Goal: Task Accomplishment & Management: Use online tool/utility

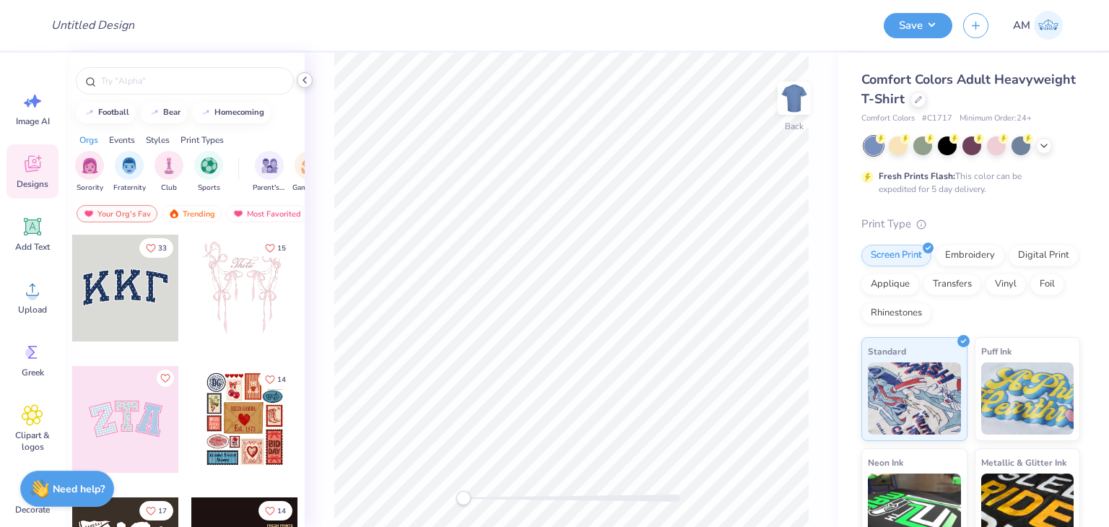
click at [306, 85] on icon at bounding box center [305, 80] width 12 height 12
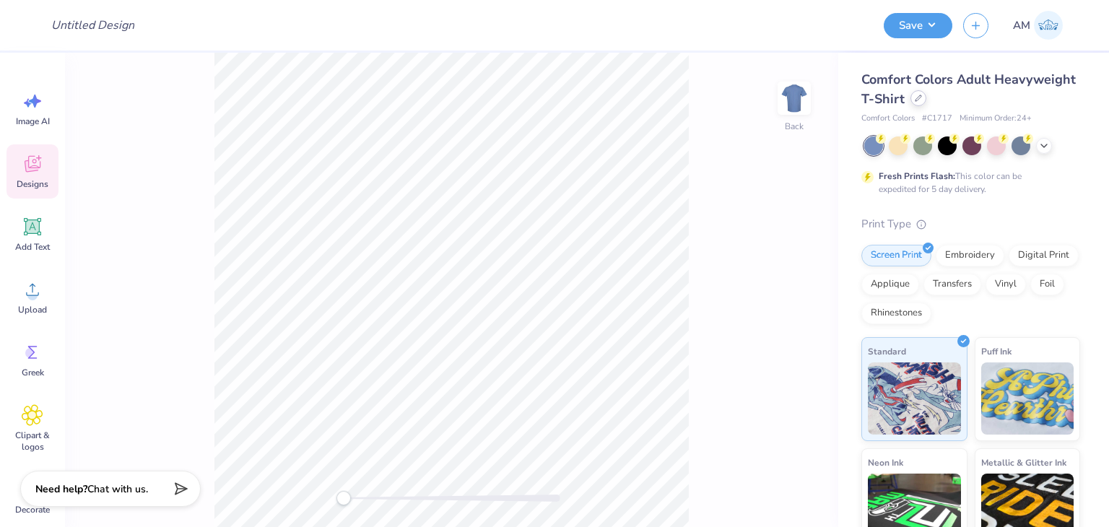
click at [927, 103] on div at bounding box center [919, 98] width 16 height 16
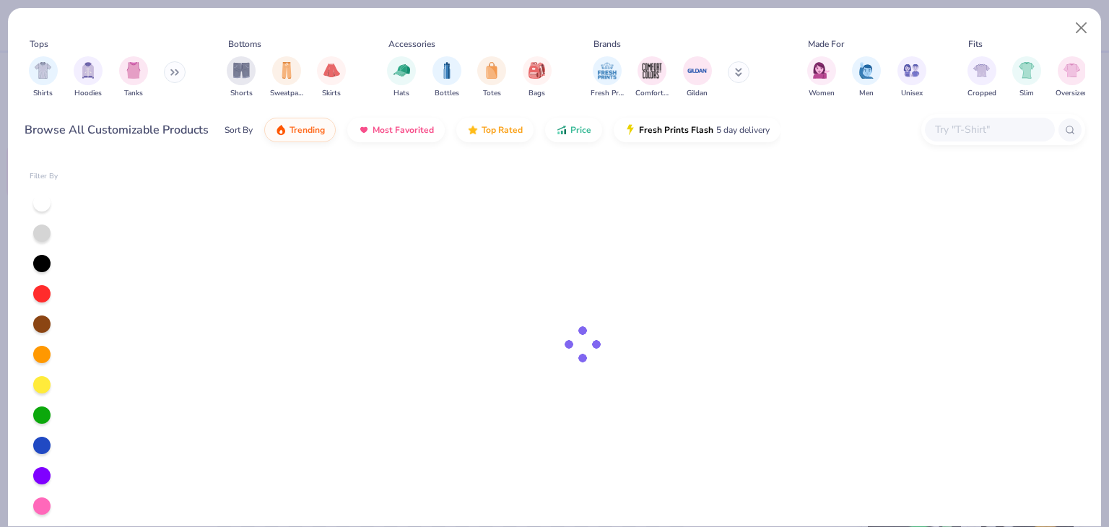
click at [971, 137] on input "text" at bounding box center [989, 129] width 111 height 17
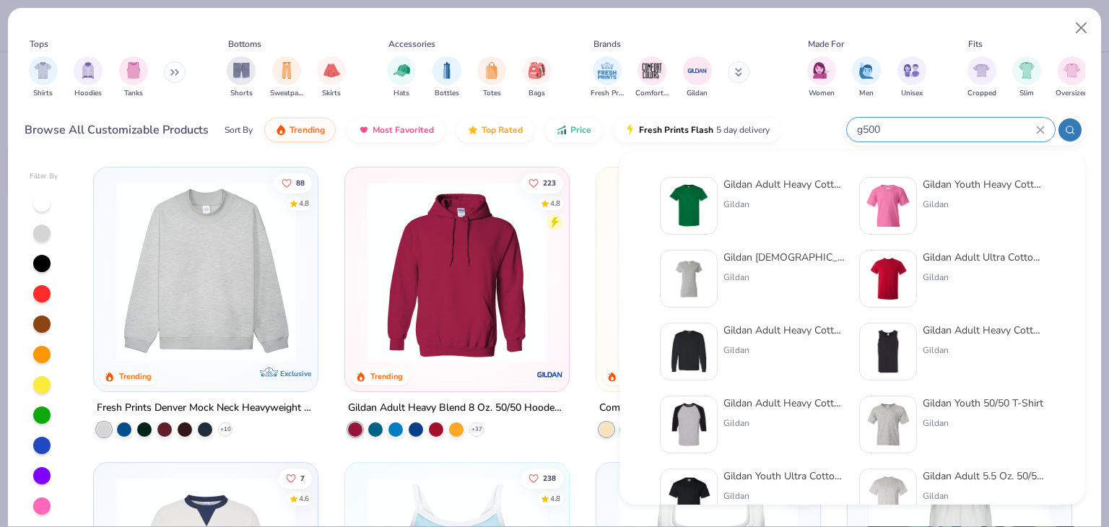
type input "g500"
click at [849, 183] on div "Gildan Adult Heavy Cotton T-Shirt Gildan Gildan Youth Heavy Cotton 5.3 Oz. T-Sh…" at bounding box center [852, 393] width 384 height 433
click at [838, 186] on div "Gildan Adult Heavy Cotton T-Shirt" at bounding box center [784, 184] width 121 height 15
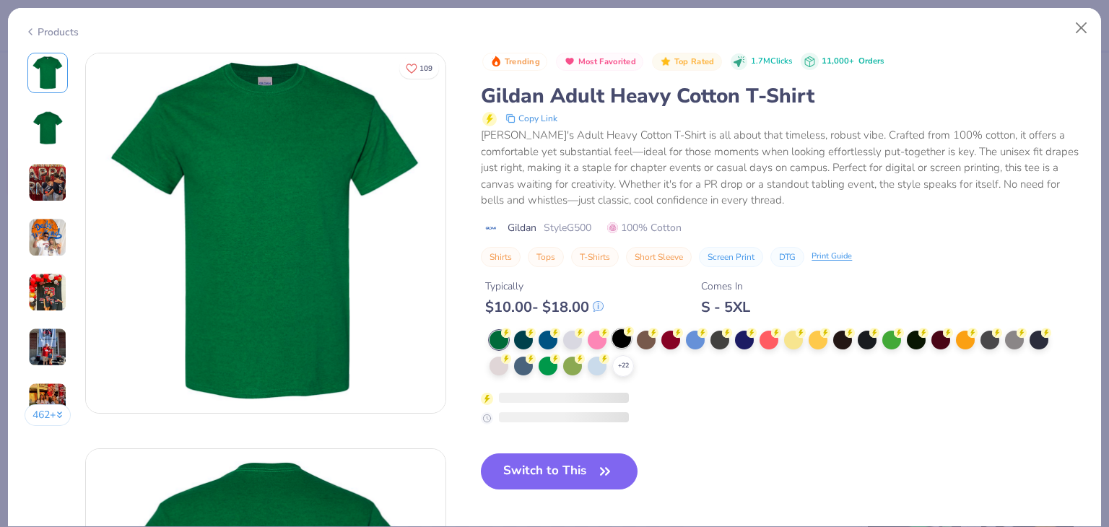
click at [622, 333] on div at bounding box center [621, 338] width 19 height 19
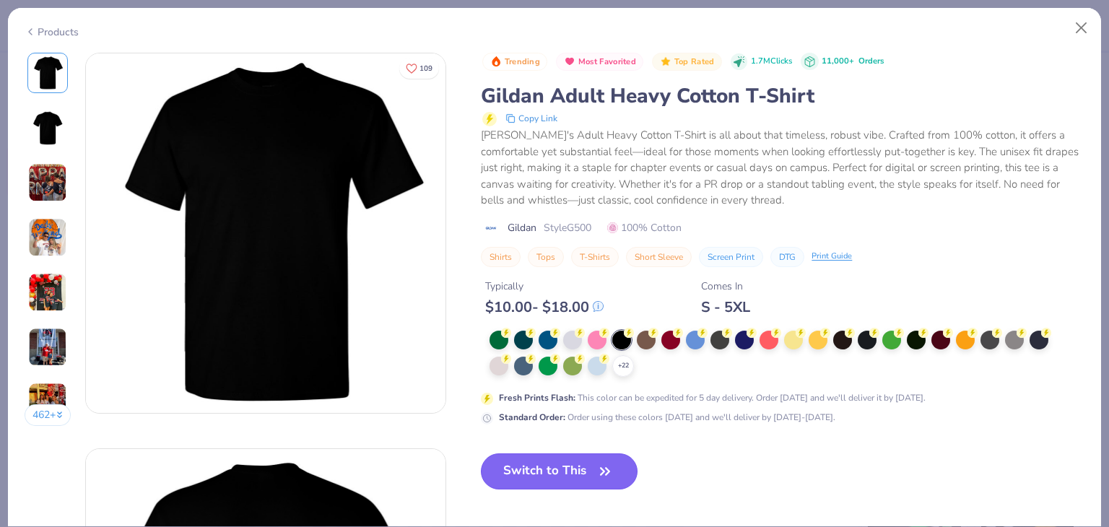
click at [589, 482] on button "Switch to This" at bounding box center [559, 472] width 157 height 36
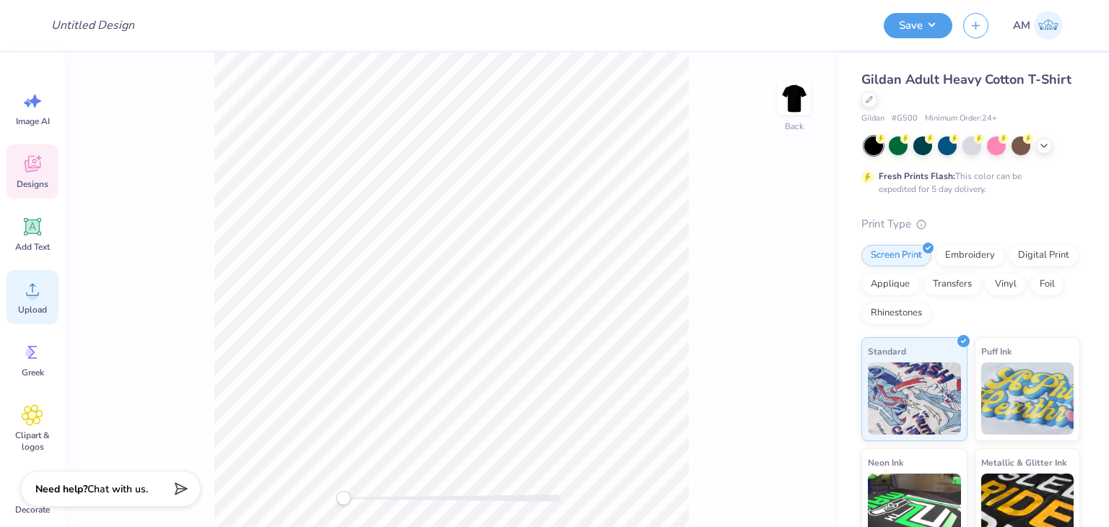
click at [20, 308] on span "Upload" at bounding box center [32, 310] width 29 height 12
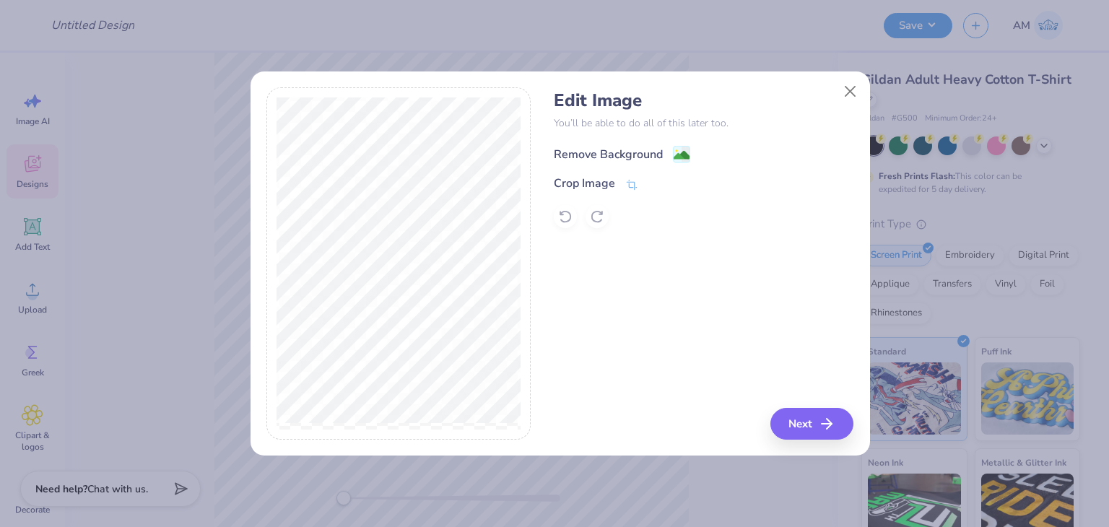
click at [607, 153] on div "Remove Background" at bounding box center [608, 154] width 109 height 17
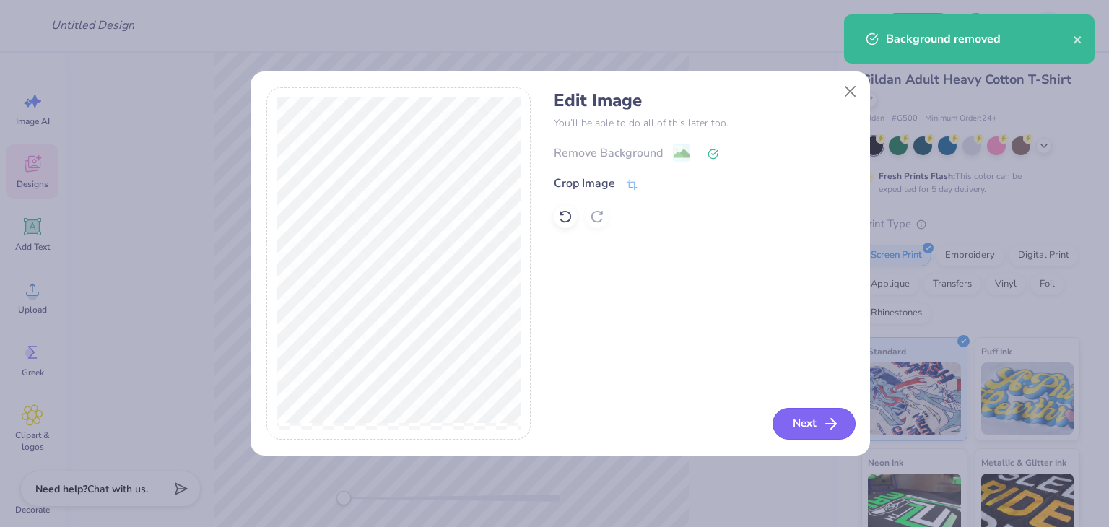
click at [790, 438] on button "Next" at bounding box center [814, 424] width 83 height 32
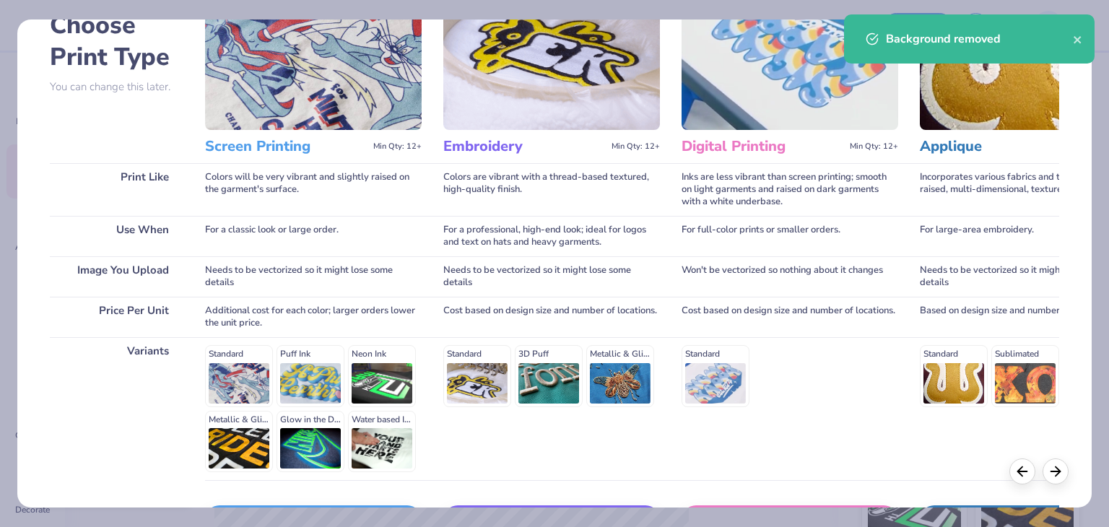
scroll to position [193, 0]
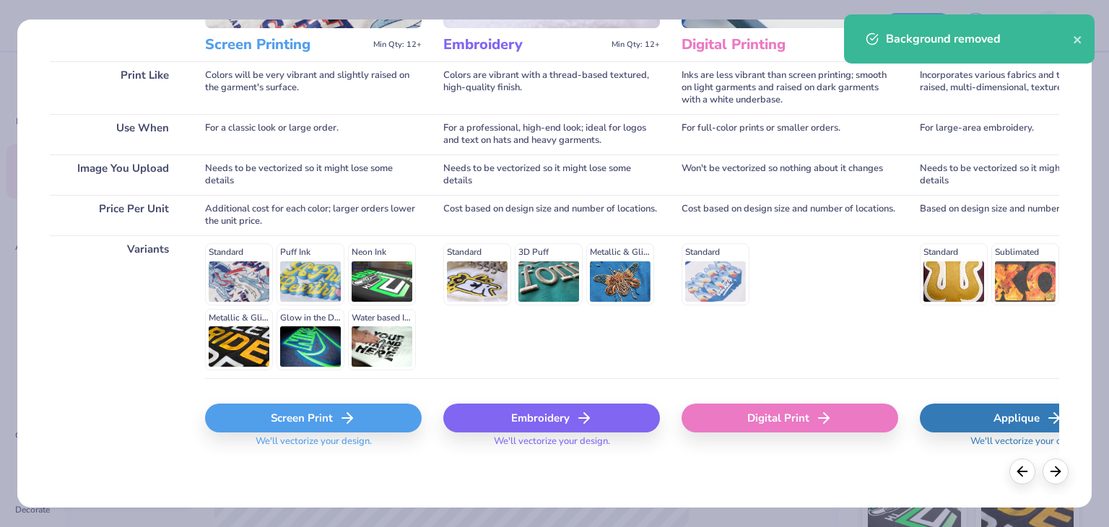
click at [343, 405] on div "Screen Print" at bounding box center [313, 418] width 217 height 29
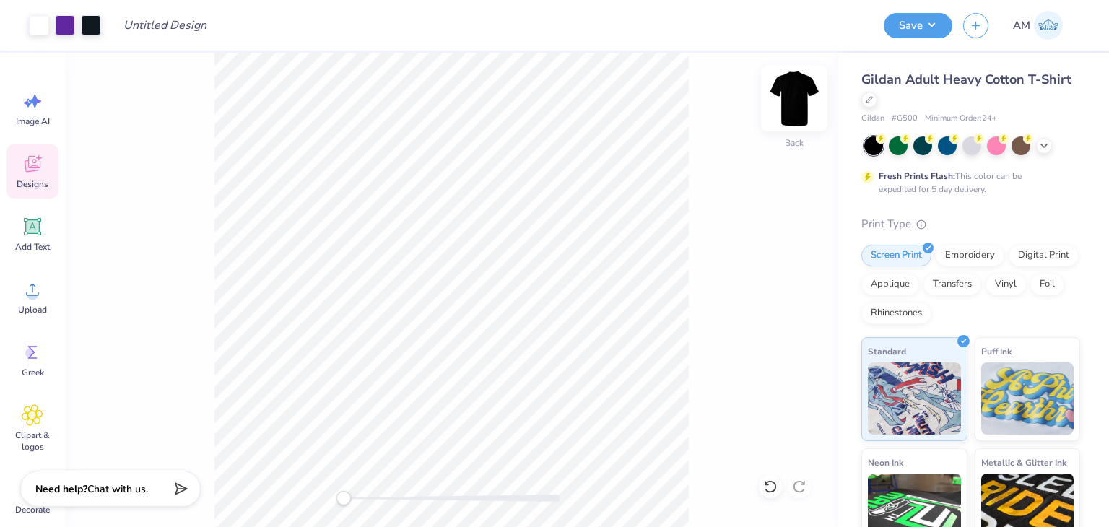
click at [802, 102] on img at bounding box center [795, 98] width 58 height 58
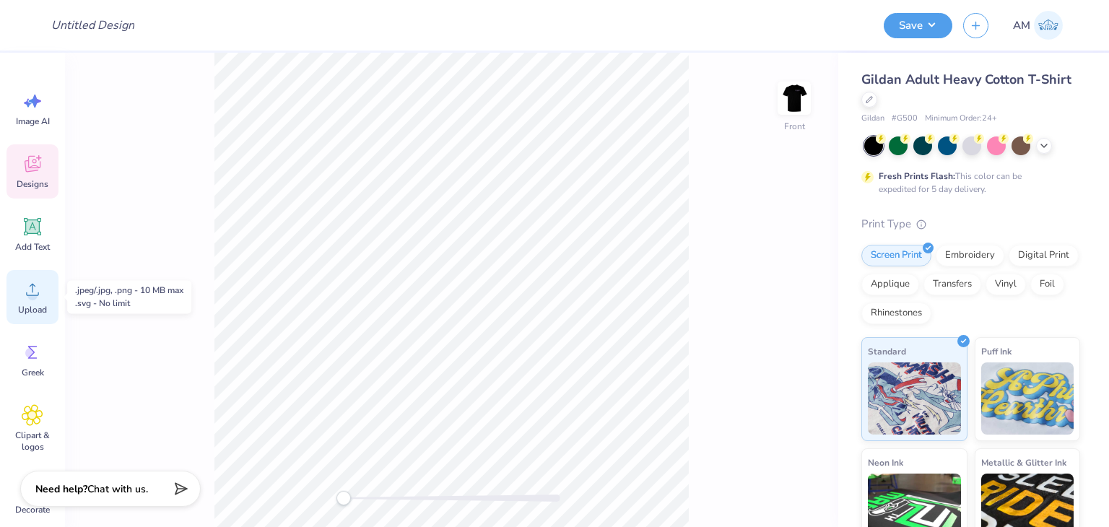
click at [35, 304] on span "Upload" at bounding box center [32, 310] width 29 height 12
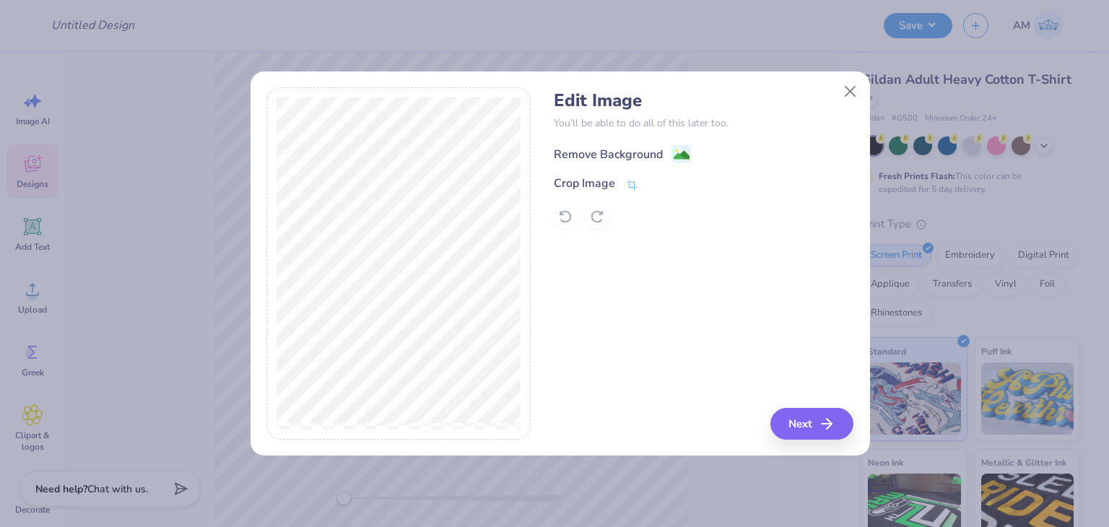
click at [583, 154] on div "Remove Background" at bounding box center [608, 154] width 109 height 17
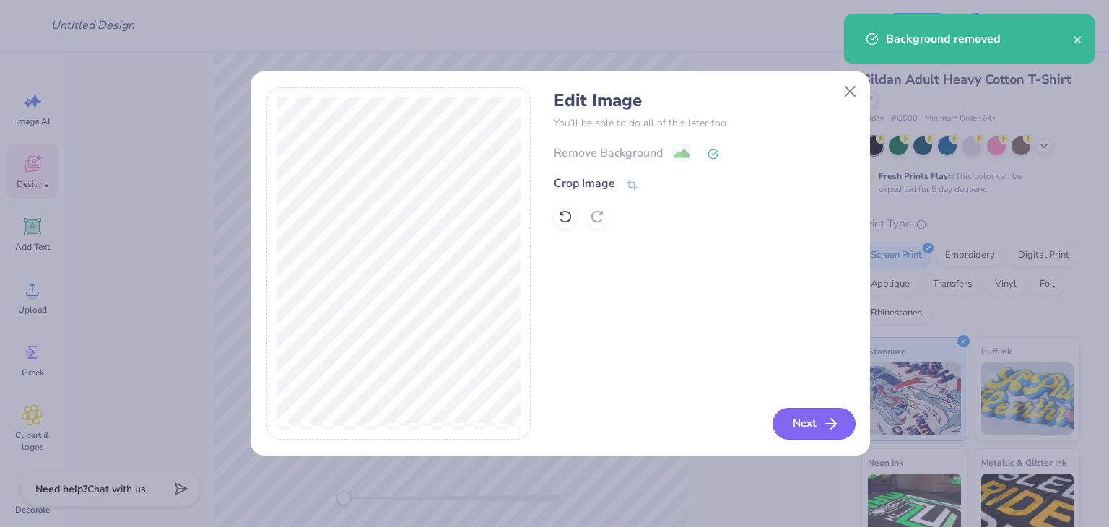
click at [781, 426] on button "Next" at bounding box center [814, 424] width 83 height 32
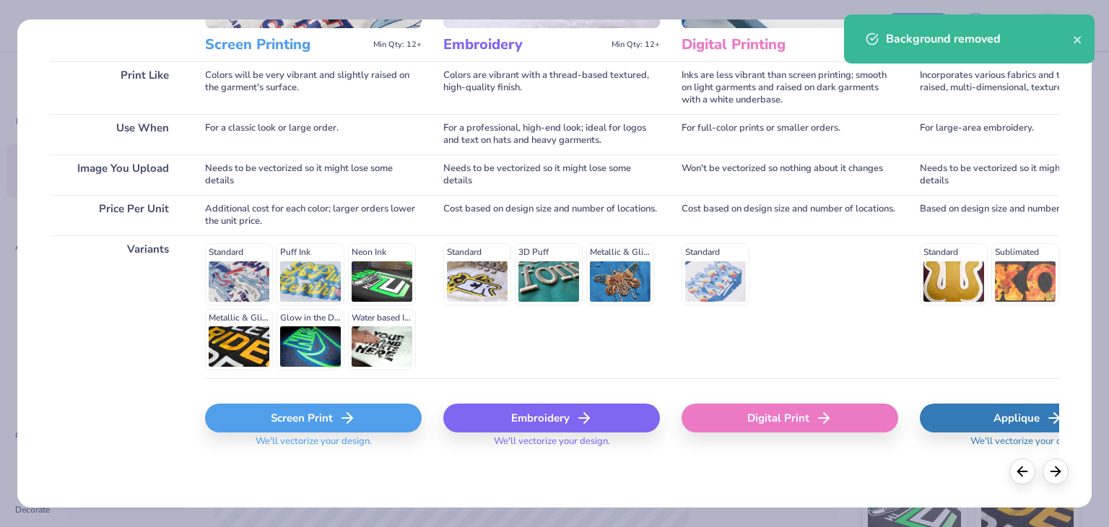
click at [315, 426] on div "Screen Print" at bounding box center [313, 418] width 217 height 29
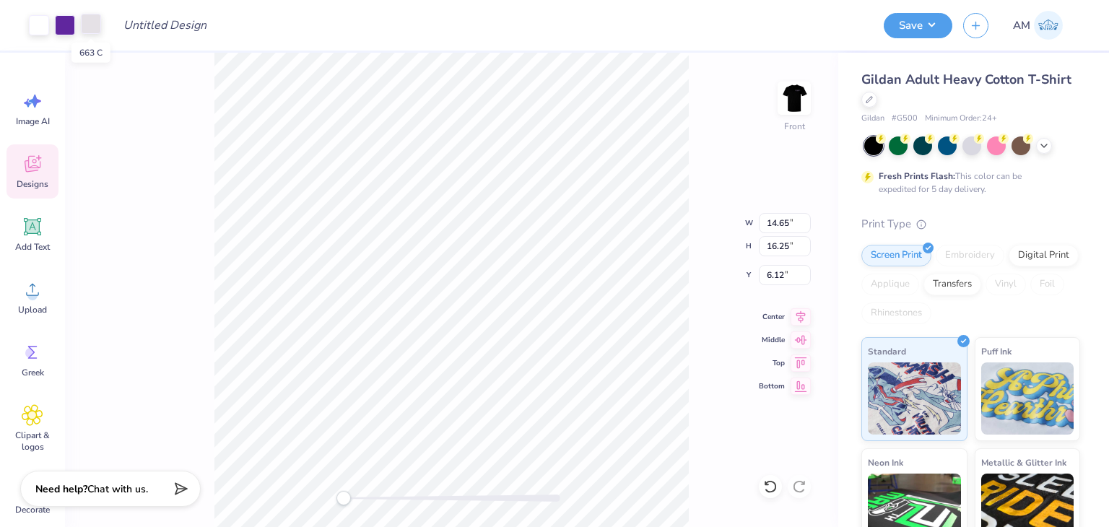
click at [90, 24] on div at bounding box center [91, 24] width 20 height 20
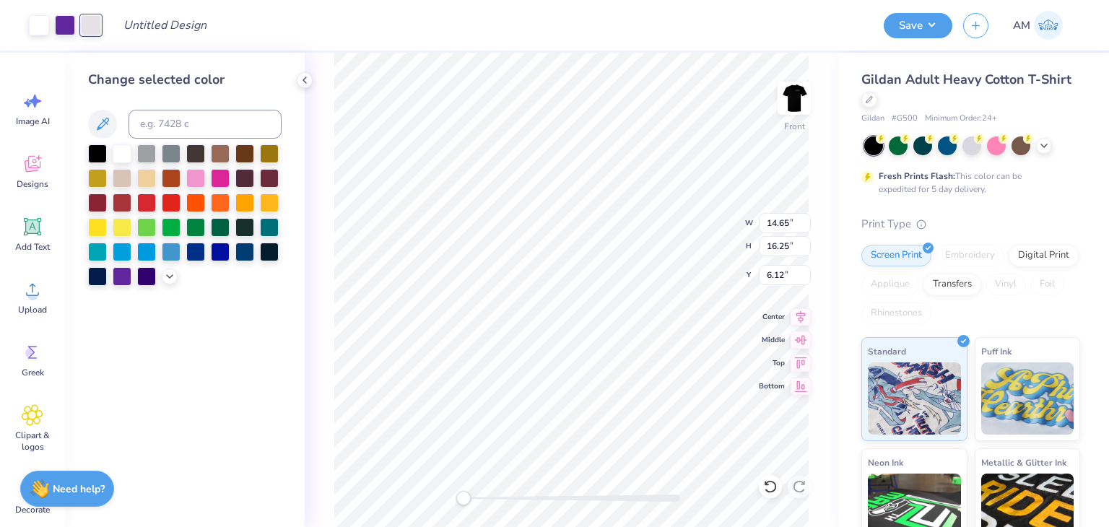
click at [91, 23] on div at bounding box center [91, 25] width 20 height 20
click at [168, 126] on input at bounding box center [205, 124] width 153 height 29
type input "267"
click at [308, 82] on icon at bounding box center [305, 80] width 12 height 12
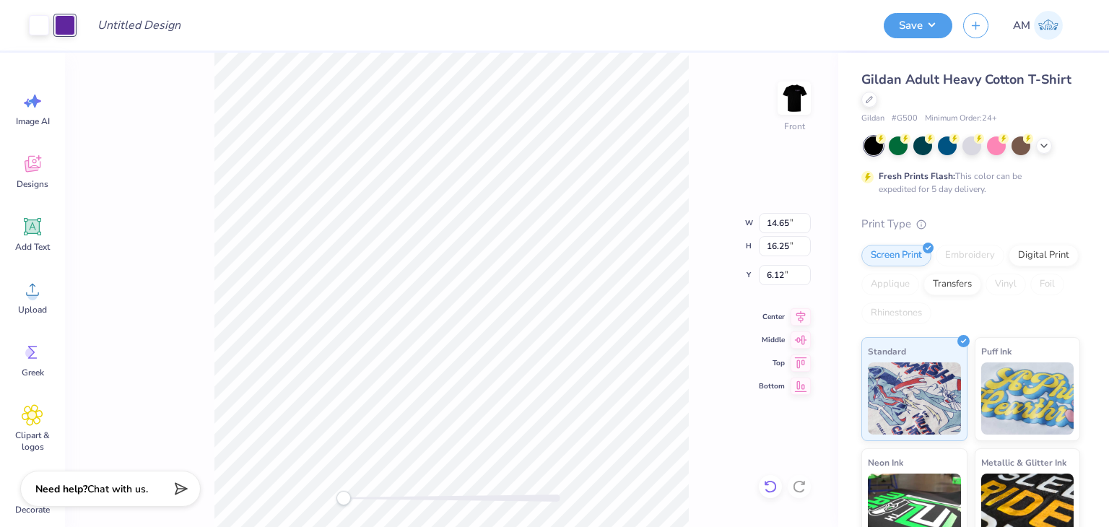
drag, startPoint x: 783, startPoint y: 498, endPoint x: 776, endPoint y: 489, distance: 11.3
click at [781, 496] on div "Front W 14.65 14.65 " H 16.25 16.25 " Y 6.12 6.12 " Center Middle Top Bottom" at bounding box center [452, 290] width 774 height 475
click at [774, 487] on icon at bounding box center [770, 487] width 14 height 14
click at [87, 25] on div at bounding box center [91, 24] width 20 height 20
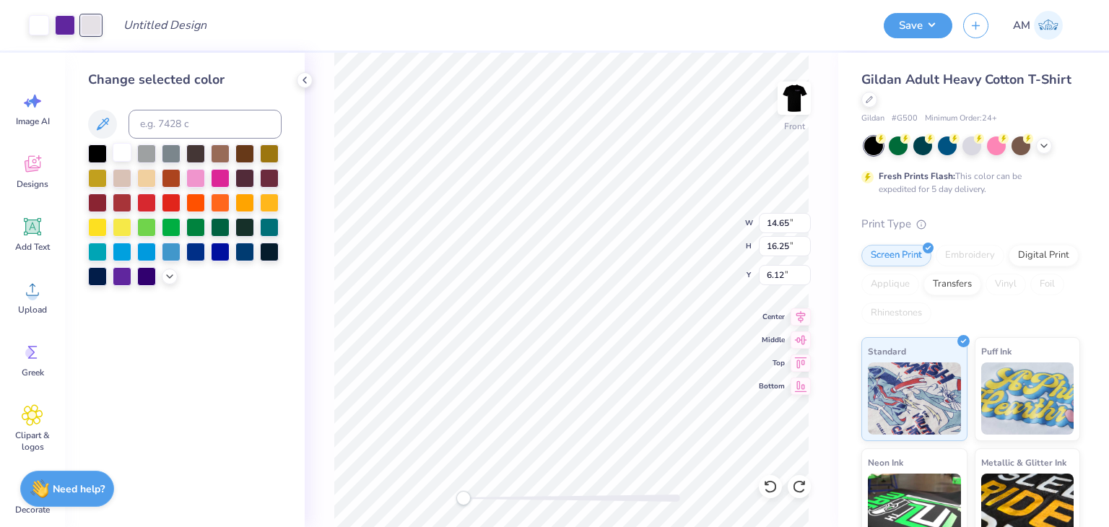
click at [127, 153] on div at bounding box center [122, 152] width 19 height 19
click at [304, 78] on icon at bounding box center [305, 80] width 12 height 12
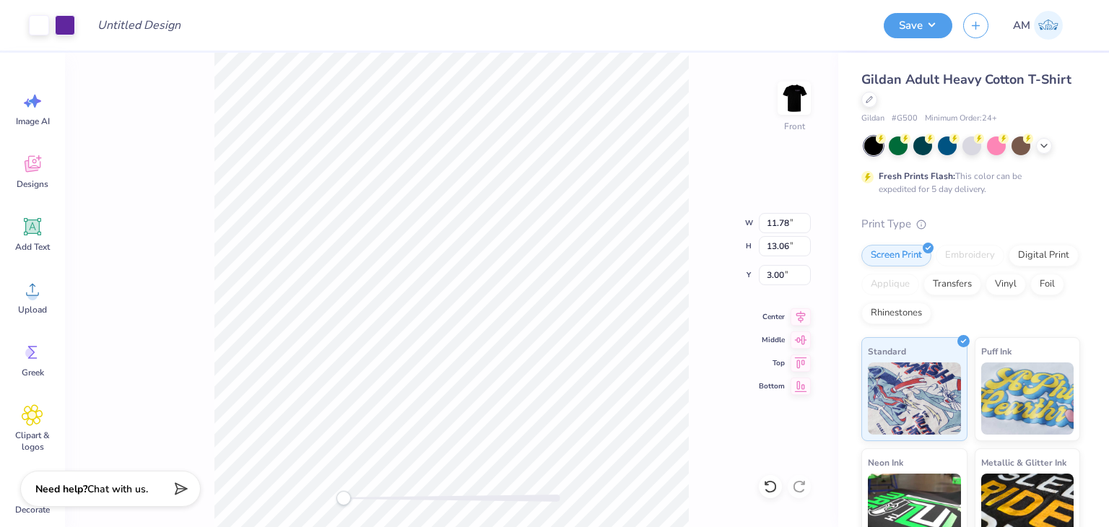
click at [695, 127] on div "Front W 11.78 11.78 " H 13.06 13.06 " Y 3.00 3.00 " Center Middle Top Bottom" at bounding box center [452, 290] width 774 height 475
click at [800, 106] on img at bounding box center [795, 98] width 58 height 58
click at [89, 14] on div at bounding box center [91, 24] width 20 height 20
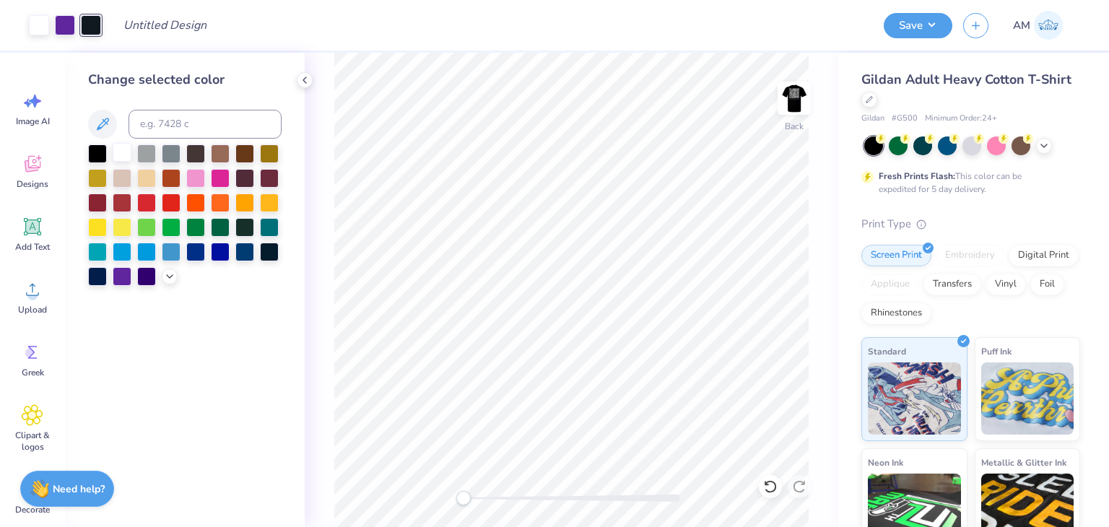
click at [113, 149] on div at bounding box center [122, 152] width 19 height 19
click at [98, 18] on div at bounding box center [91, 24] width 20 height 20
click at [122, 162] on div at bounding box center [122, 152] width 19 height 19
click at [123, 160] on div at bounding box center [122, 152] width 19 height 19
drag, startPoint x: 103, startPoint y: 42, endPoint x: 96, endPoint y: 33, distance: 11.4
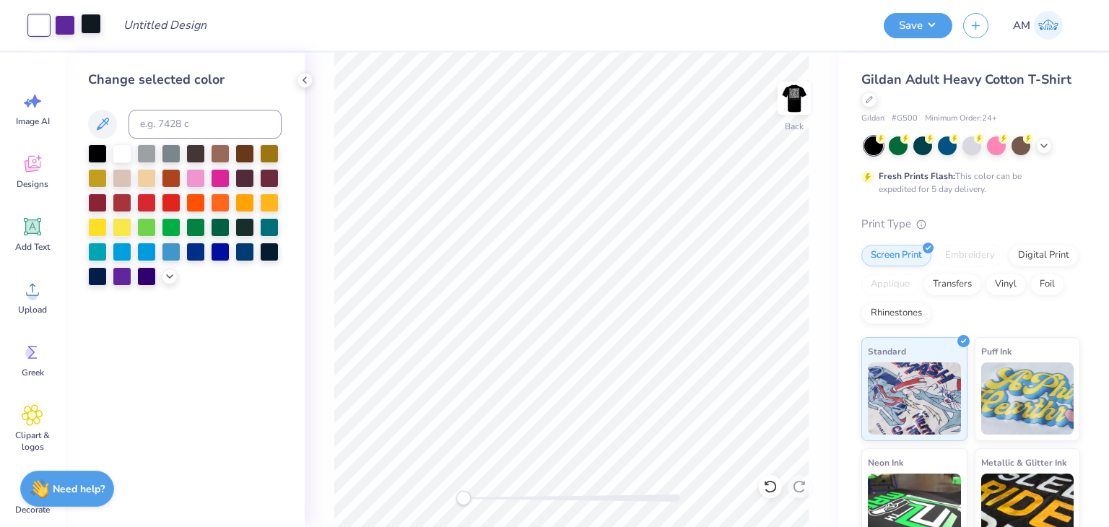
click at [101, 39] on div "Art colors Design Title Save AM" at bounding box center [554, 25] width 1109 height 51
click at [95, 30] on div at bounding box center [91, 24] width 20 height 20
click at [95, 30] on div at bounding box center [91, 25] width 20 height 20
click at [165, 124] on input at bounding box center [205, 124] width 153 height 29
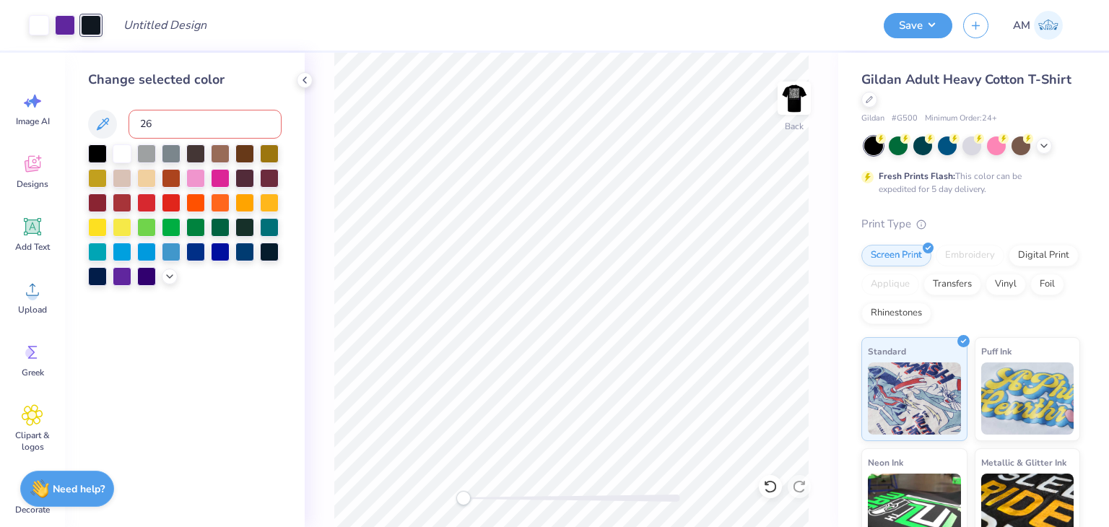
type input "267"
click at [297, 82] on div at bounding box center [305, 80] width 16 height 16
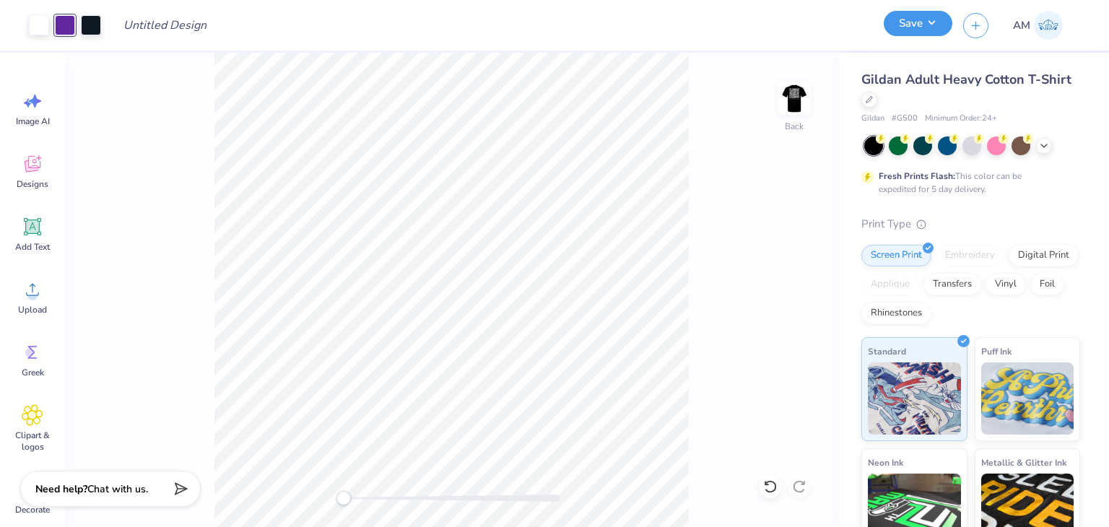
click at [911, 35] on button "Save" at bounding box center [918, 23] width 69 height 25
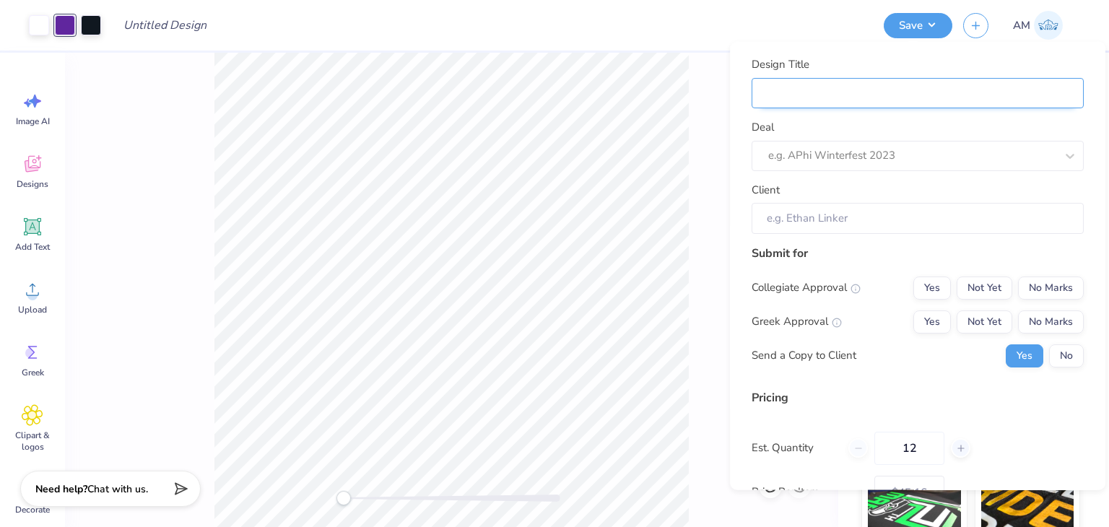
click at [896, 94] on input "Design Title" at bounding box center [918, 92] width 332 height 31
type input "A"
type input "Al"
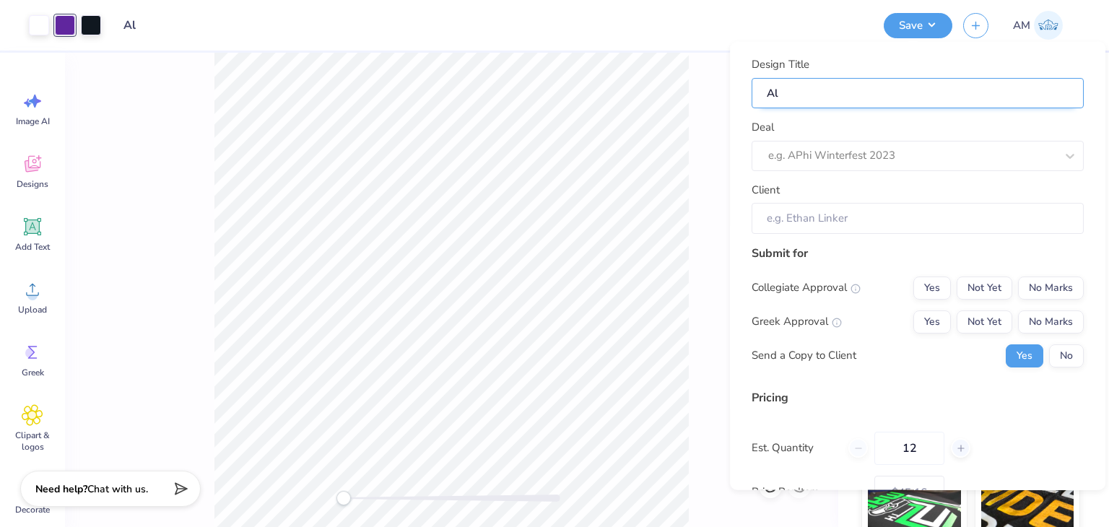
type input "Alp"
type input "Alph"
type input "Alpha"
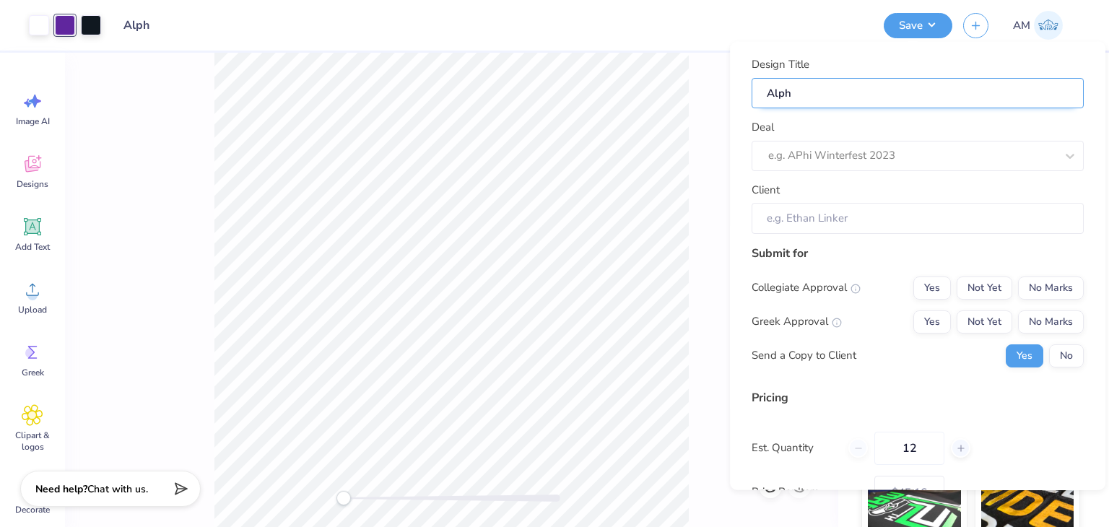
type input "Alpha"
type input "Alpha C"
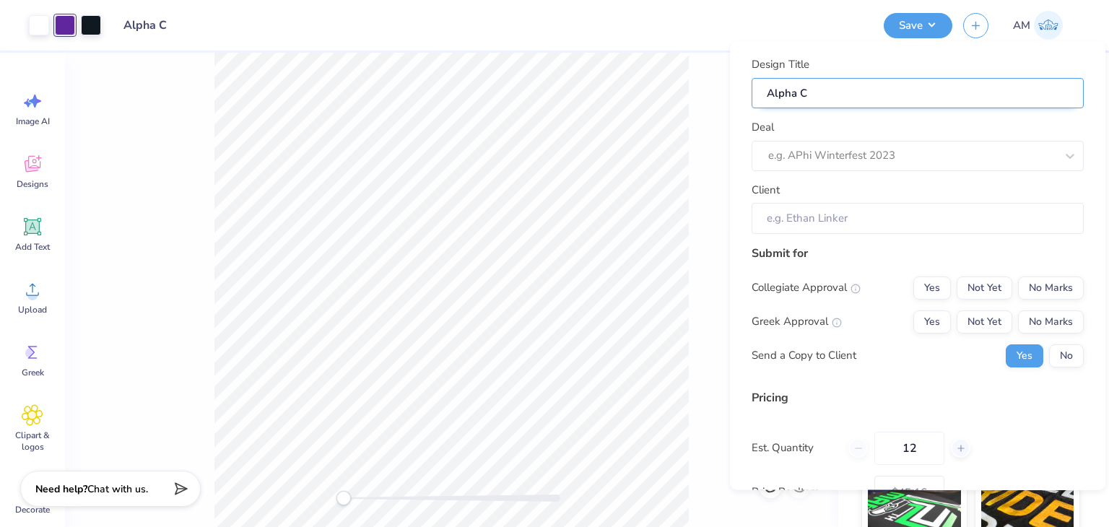
type input "Alpha Ch"
type input "Alpha Chi"
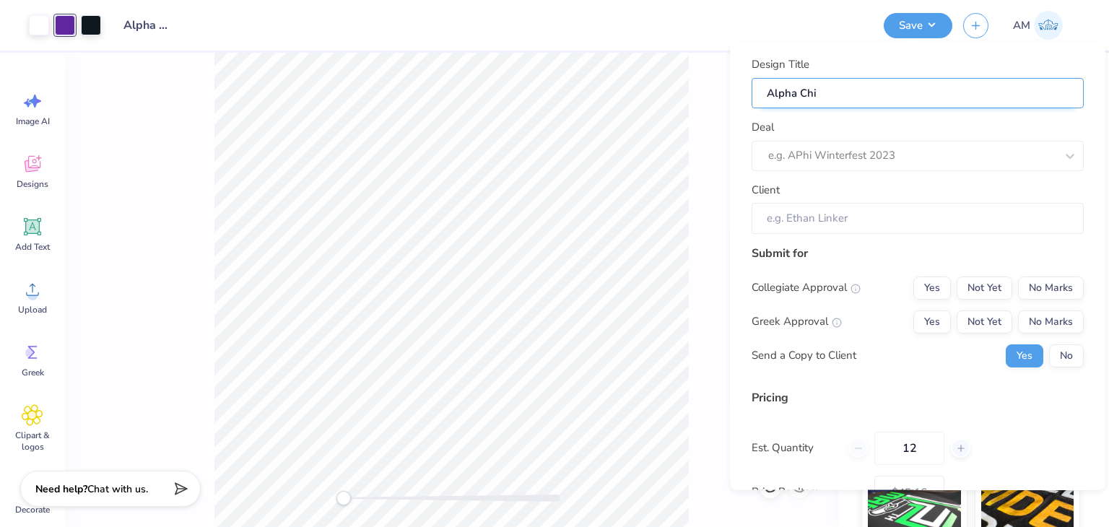
type input "Alpha Chi"
type input "Alpha Chi S"
type input "Alpha Chi Sh"
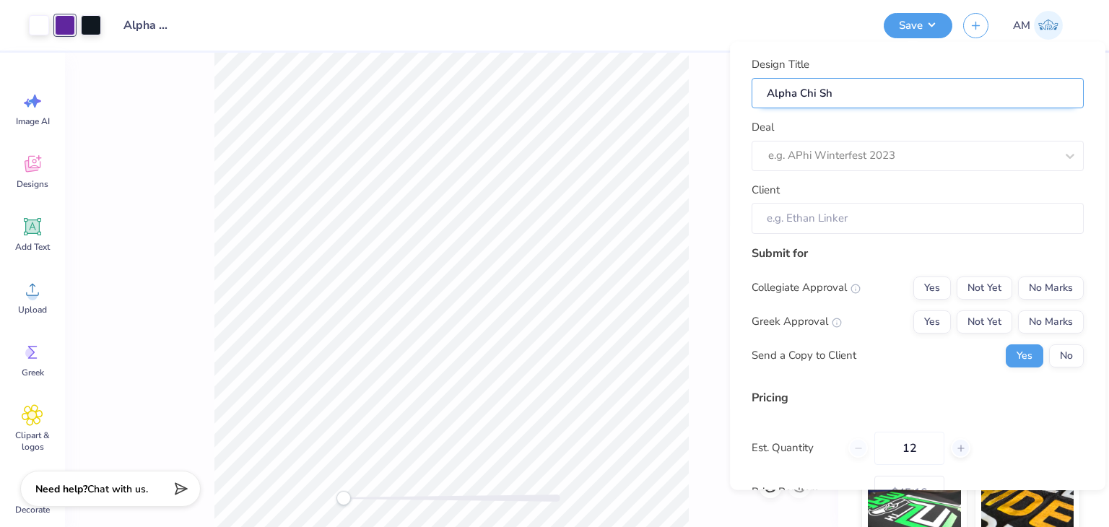
type input "Alpha Chi Shi"
type input "Alpha Chi Shir"
type input "Alpha Chi Shirt"
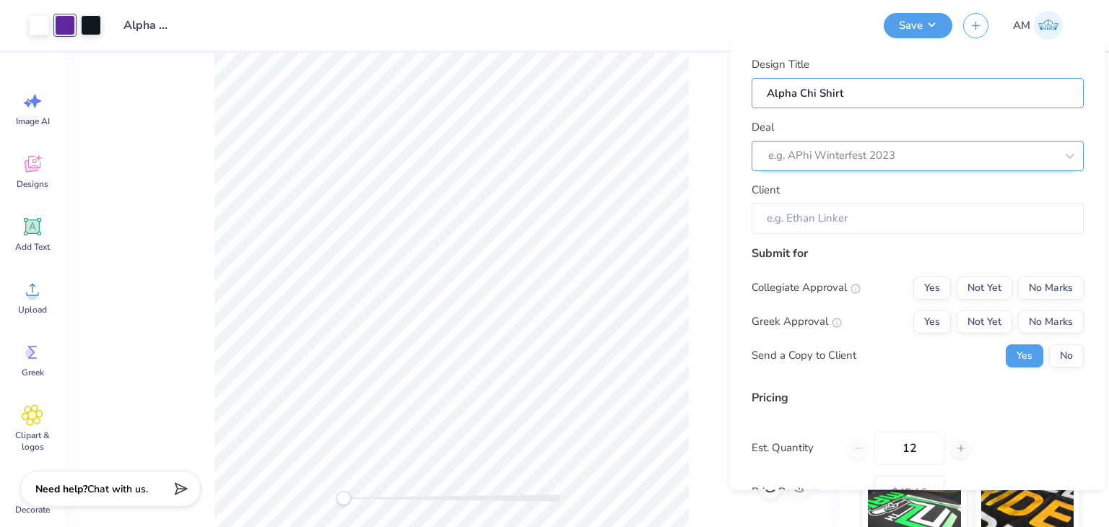
type input "Alpha Chi Shirt"
click at [879, 151] on div at bounding box center [911, 156] width 287 height 20
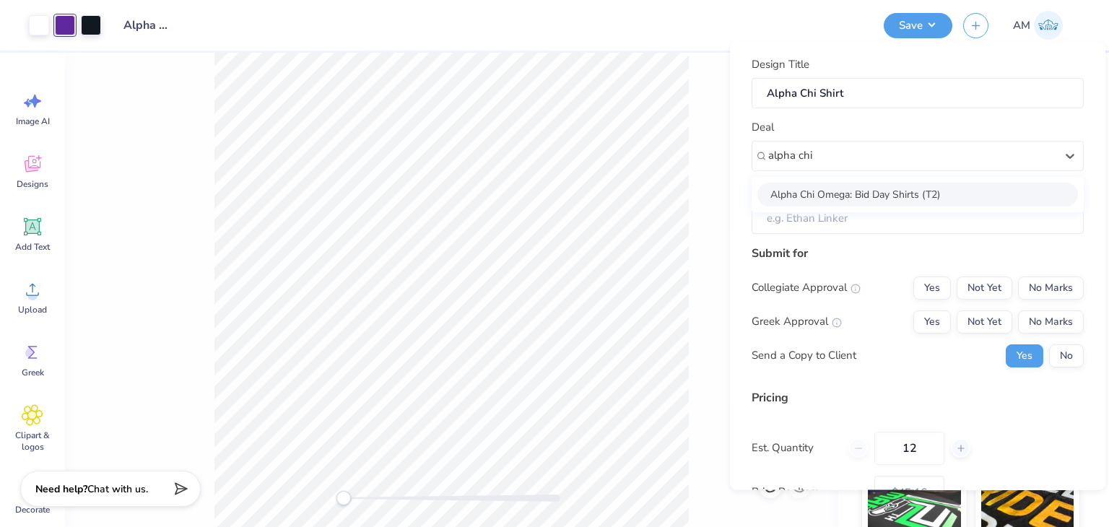
click at [822, 181] on div "Alpha Chi Omega: Bid Day Shirts (T2)" at bounding box center [918, 193] width 332 height 35
click at [829, 191] on div "Alpha Chi Omega: Bid Day Shirts (T2)" at bounding box center [918, 194] width 321 height 24
type input "alpha chi"
type input "[PERSON_NAME]"
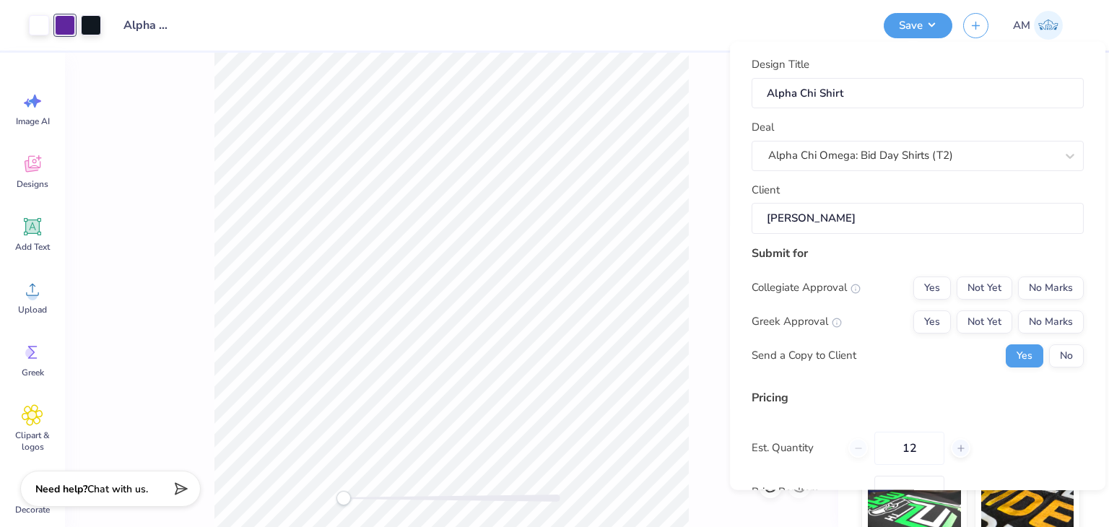
type input "$53.16"
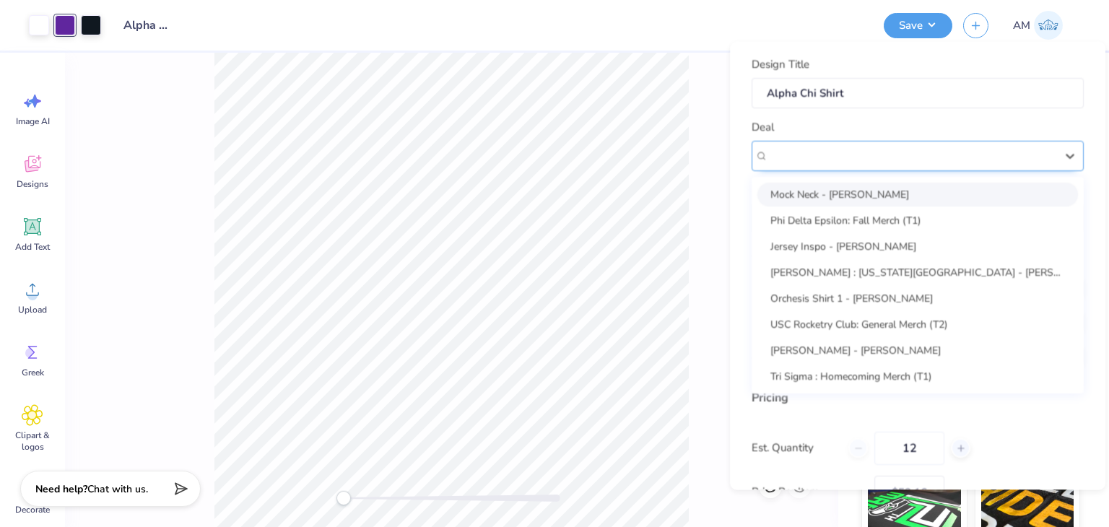
click at [939, 160] on div "Alpha Chi Omega: Bid Day Shirts (T2)" at bounding box center [912, 155] width 290 height 22
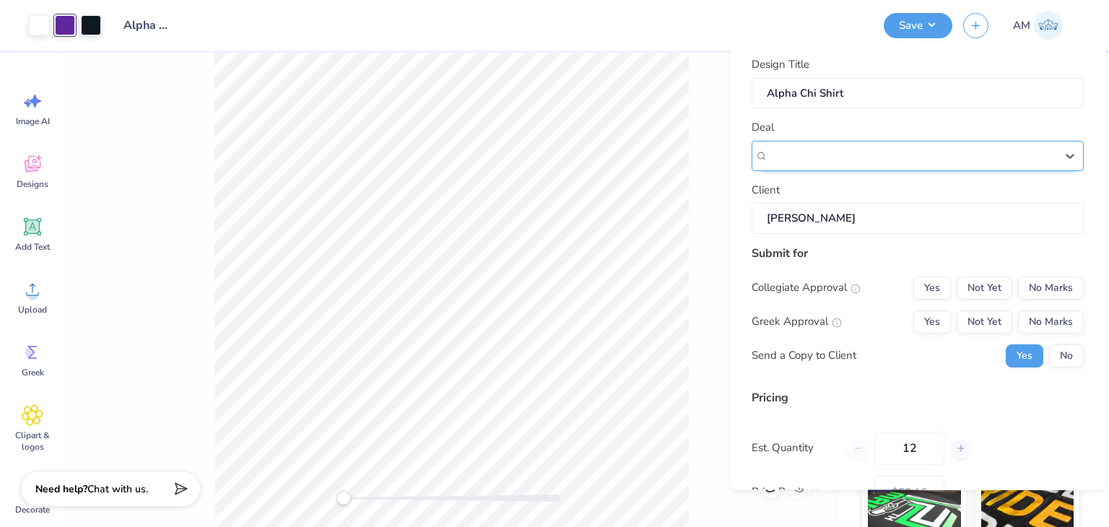
click at [820, 149] on div "Alpha Chi Omega: Bid Day Shirts (T2)" at bounding box center [911, 155] width 287 height 17
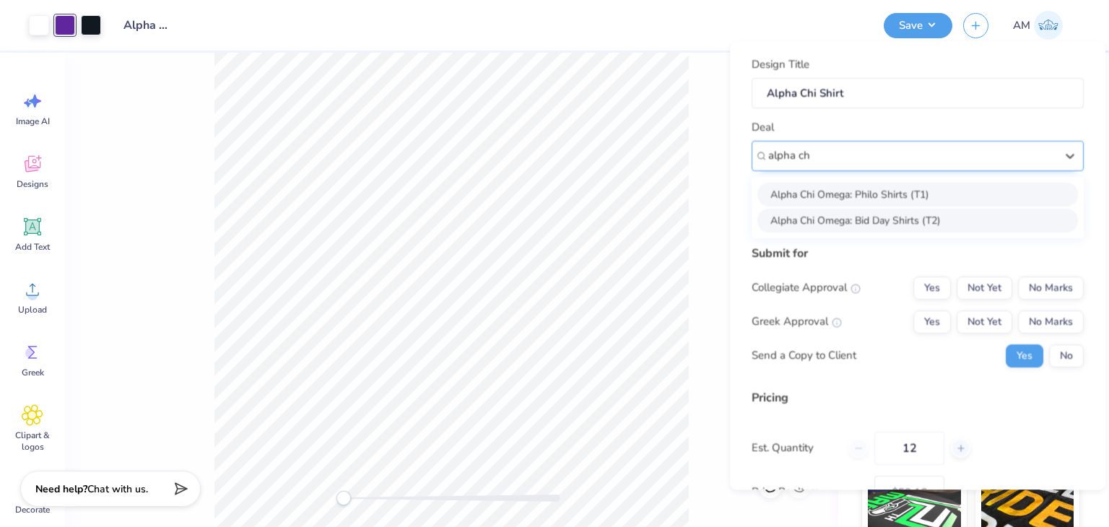
click at [846, 189] on div "Alpha Chi Omega: Philo Shirts (T1)" at bounding box center [918, 194] width 321 height 24
type input "alpha ch"
type input "[PERSON_NAME]"
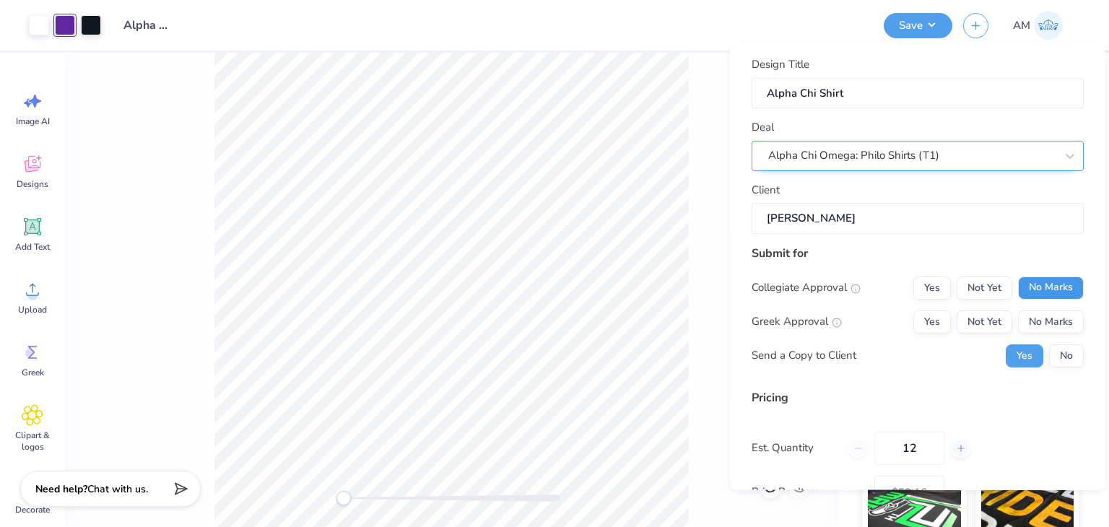
click at [1034, 294] on button "No Marks" at bounding box center [1051, 287] width 66 height 23
click at [942, 336] on div "Collegiate Approval Yes Not Yet No Marks Greek Approval Yes Not Yet No Marks Se…" at bounding box center [918, 321] width 332 height 91
click at [933, 330] on button "Yes" at bounding box center [933, 321] width 38 height 23
click at [1067, 359] on button "No" at bounding box center [1066, 355] width 35 height 23
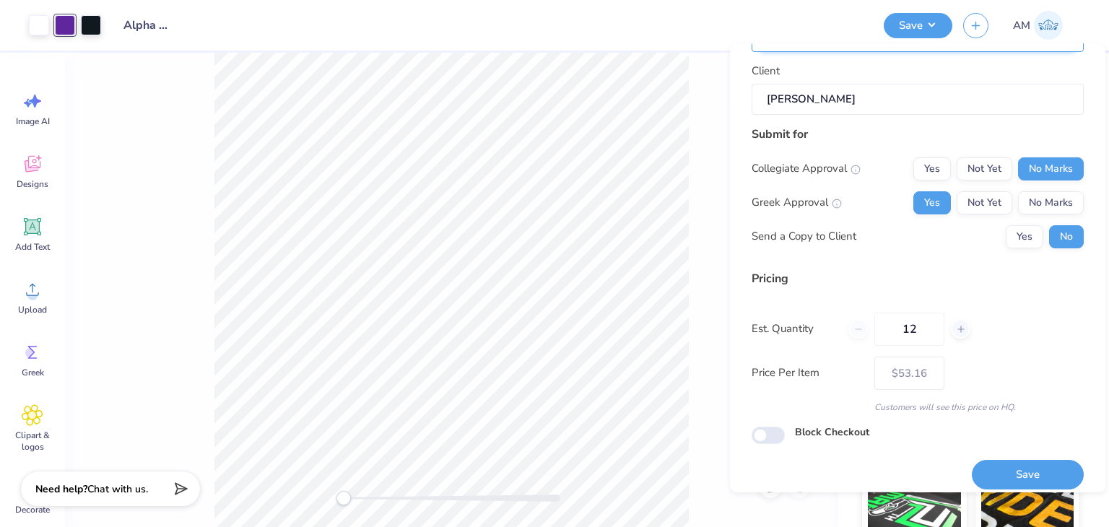
scroll to position [132, 0]
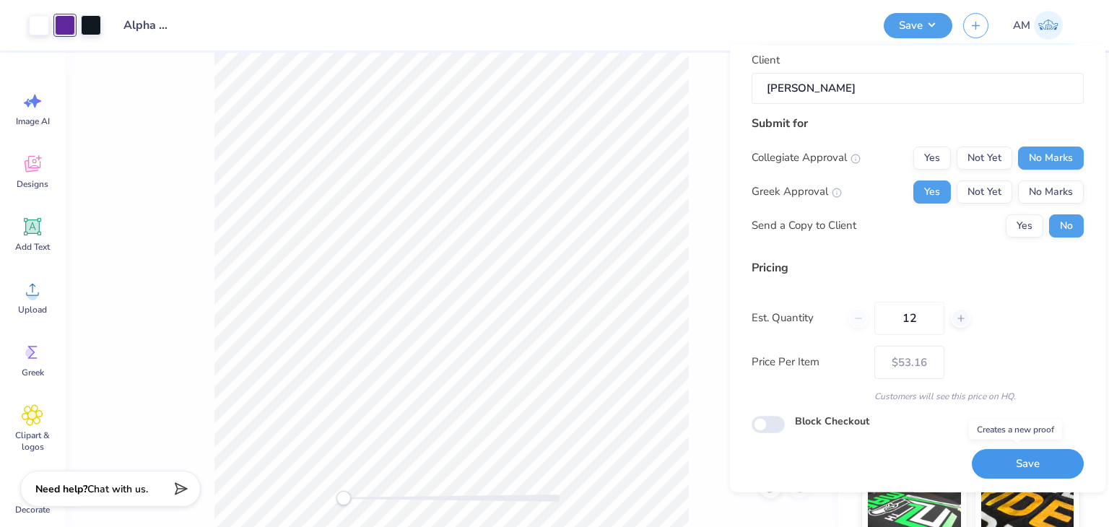
click at [1034, 467] on button "Save" at bounding box center [1028, 464] width 112 height 30
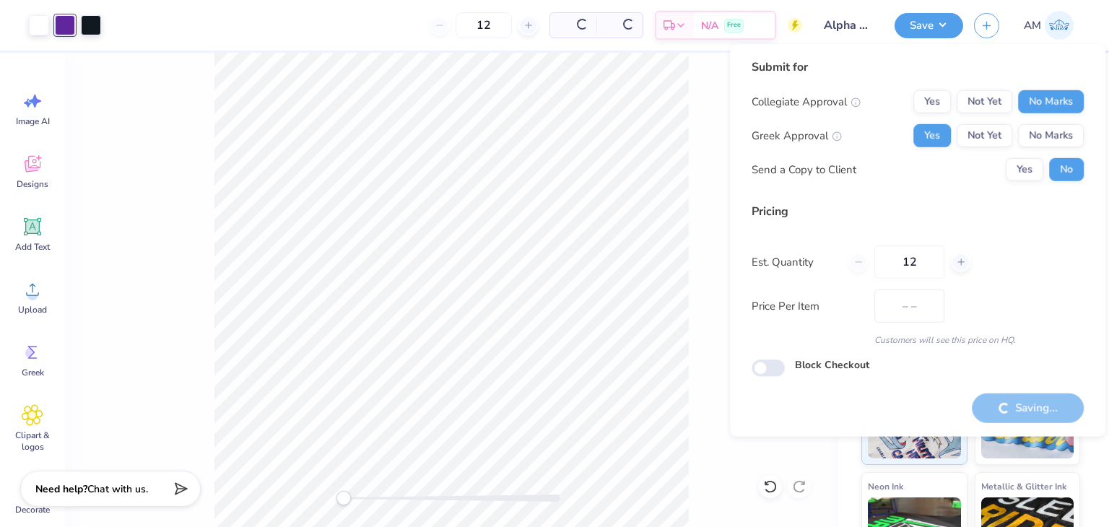
type input "$45.16"
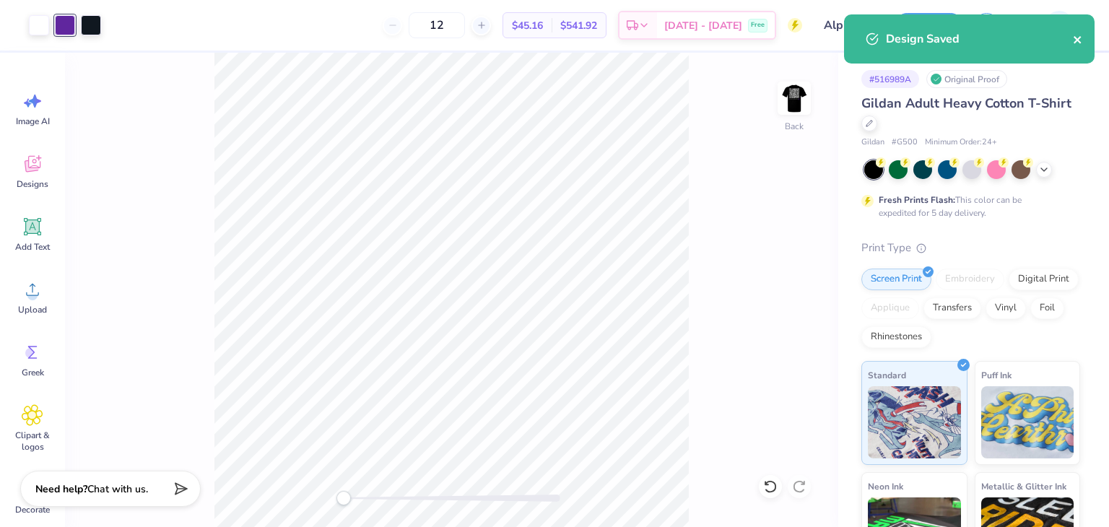
click at [1080, 36] on icon "close" at bounding box center [1078, 40] width 10 height 12
